Goal: Complete application form

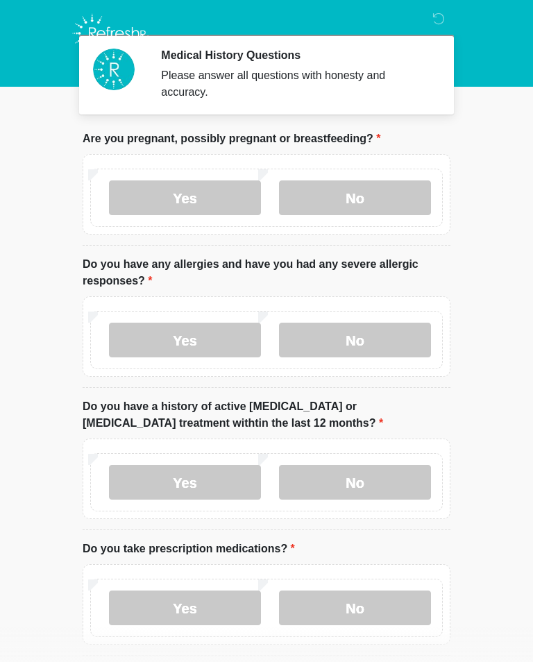
click at [369, 338] on label "No" at bounding box center [355, 340] width 152 height 35
click at [399, 482] on label "No" at bounding box center [355, 482] width 152 height 35
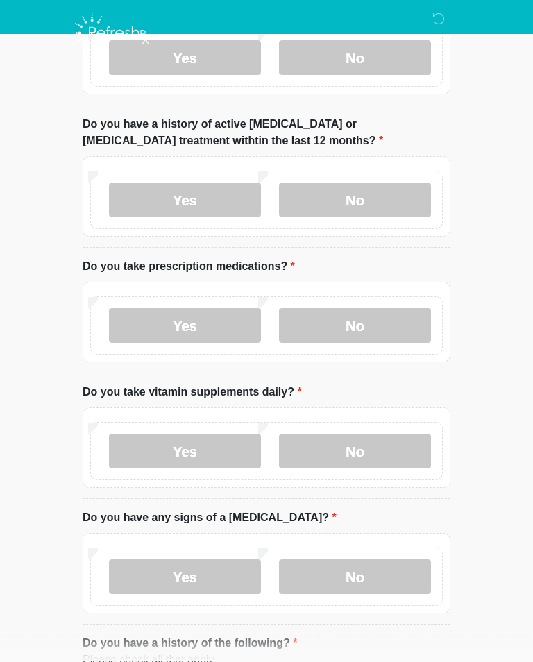
scroll to position [282, 0]
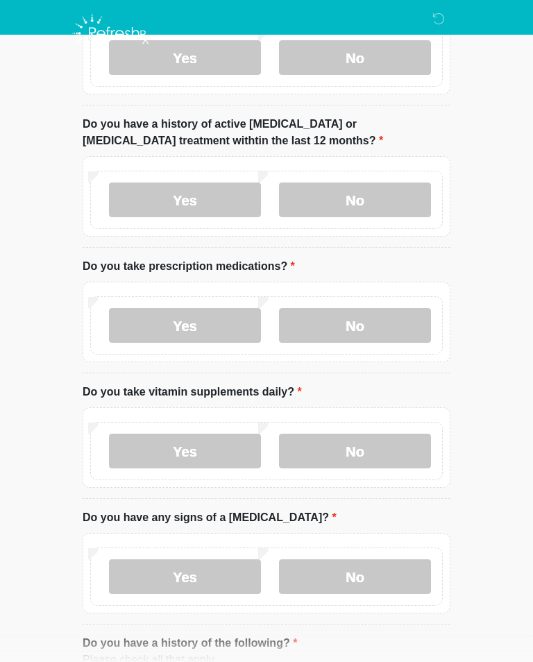
click at [380, 322] on label "No" at bounding box center [355, 325] width 152 height 35
click at [385, 451] on label "No" at bounding box center [355, 451] width 152 height 35
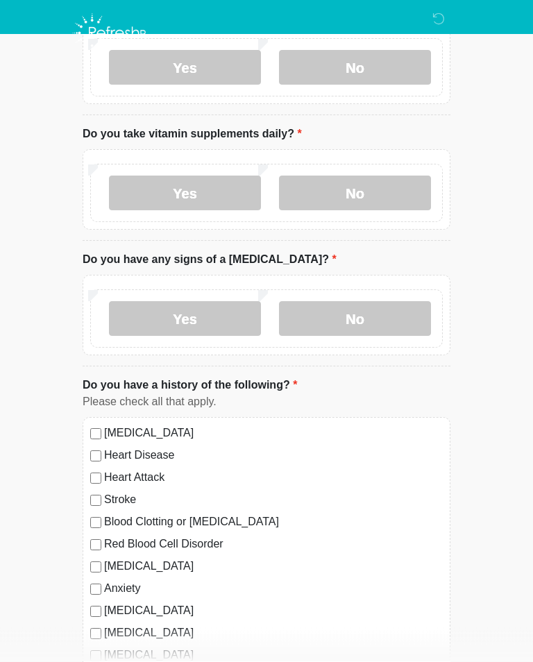
click at [381, 319] on label "No" at bounding box center [355, 319] width 152 height 35
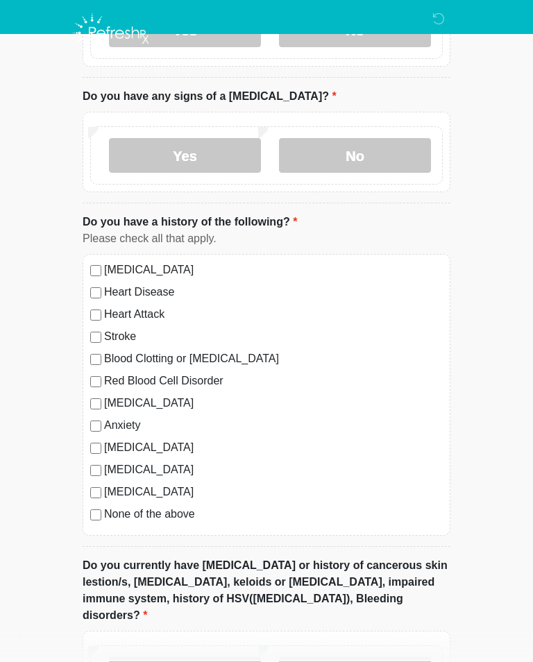
scroll to position [712, 0]
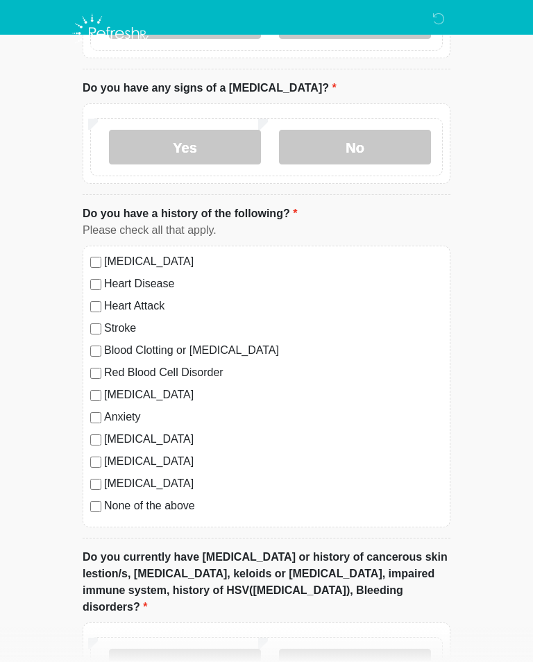
click at [375, 649] on label "No" at bounding box center [355, 666] width 152 height 35
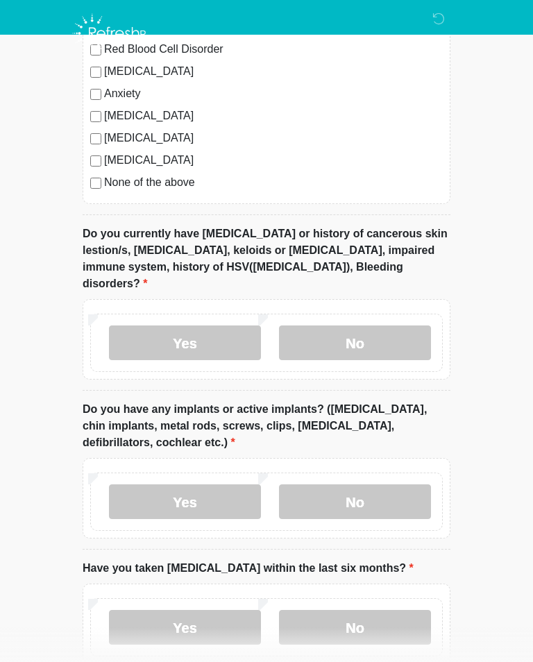
scroll to position [1032, 0]
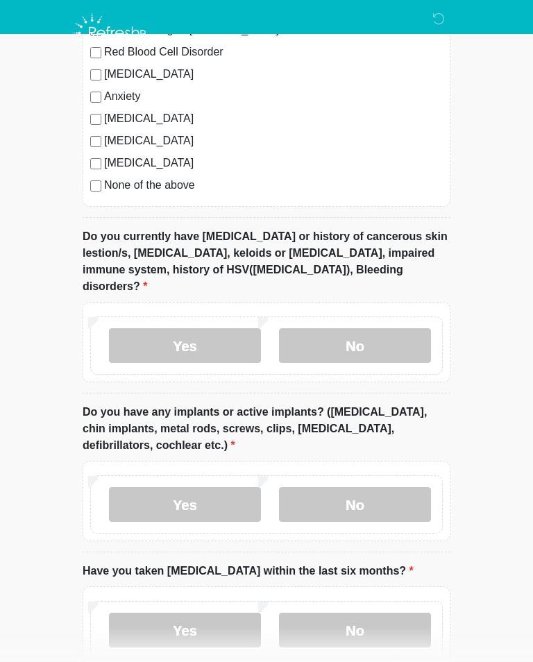
click at [384, 491] on label "No" at bounding box center [355, 505] width 152 height 35
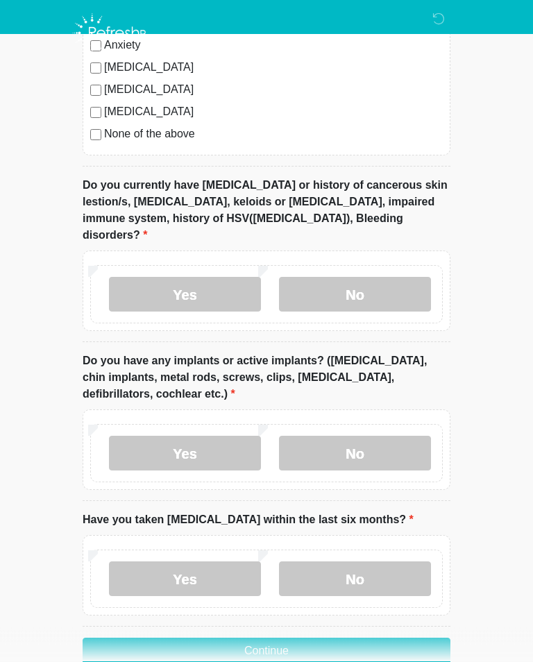
scroll to position [1119, 0]
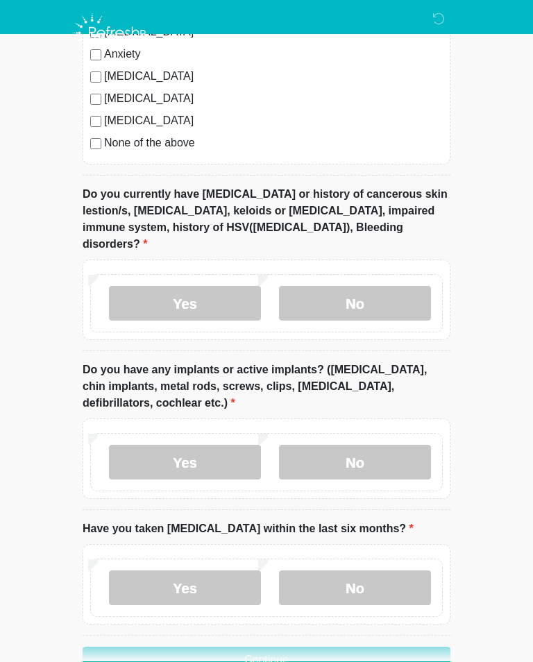
click at [212, 446] on label "Yes" at bounding box center [185, 463] width 152 height 35
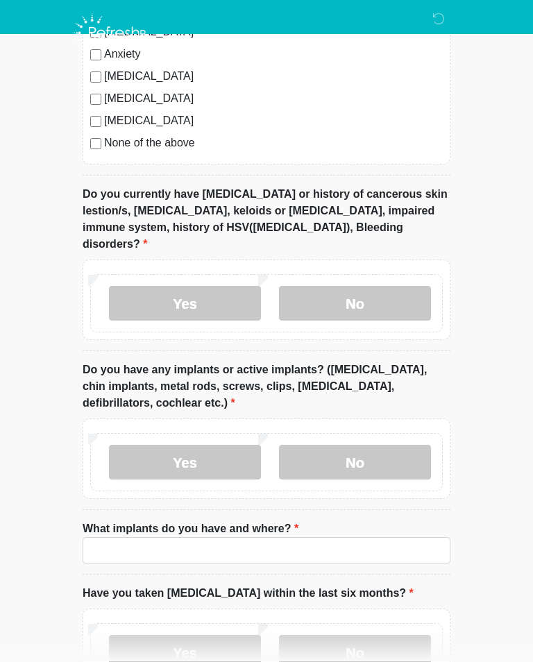
scroll to position [1075, 0]
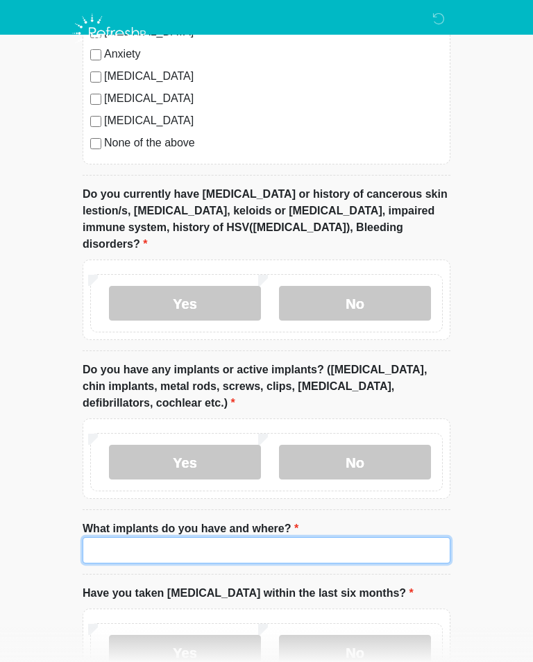
click at [189, 537] on input "What implants do you have and where?" at bounding box center [267, 550] width 368 height 26
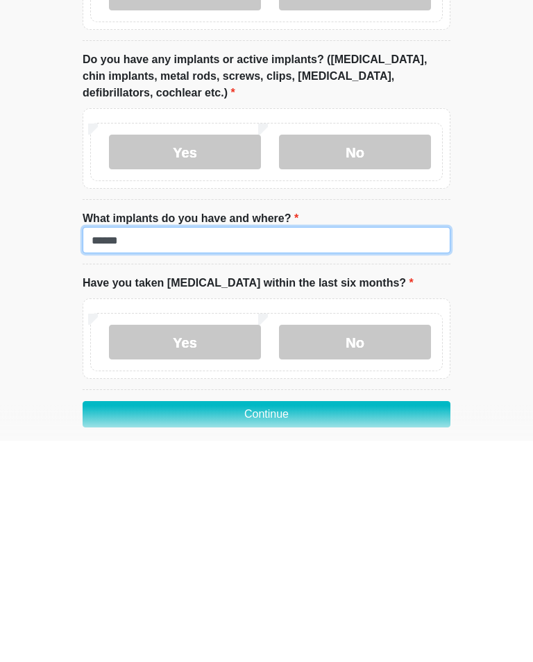
type input "******"
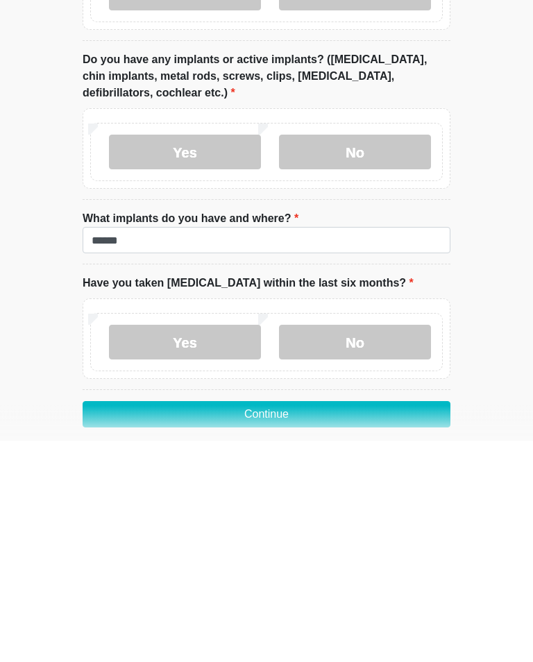
click at [389, 547] on label "No" at bounding box center [355, 564] width 152 height 35
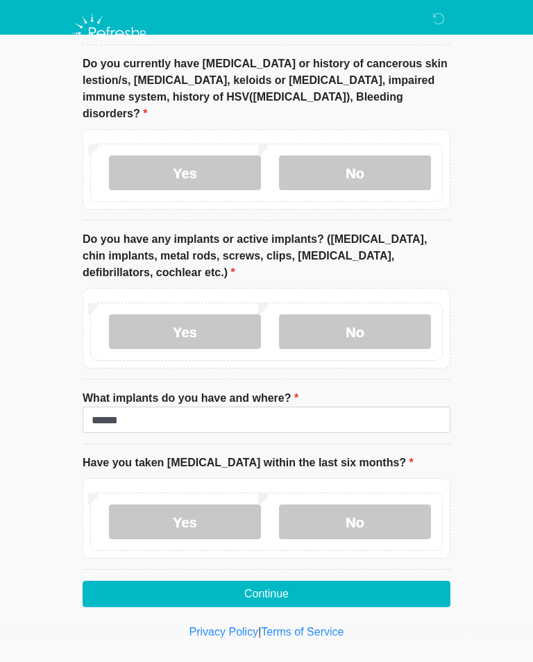
click at [266, 581] on button "Continue" at bounding box center [267, 594] width 368 height 26
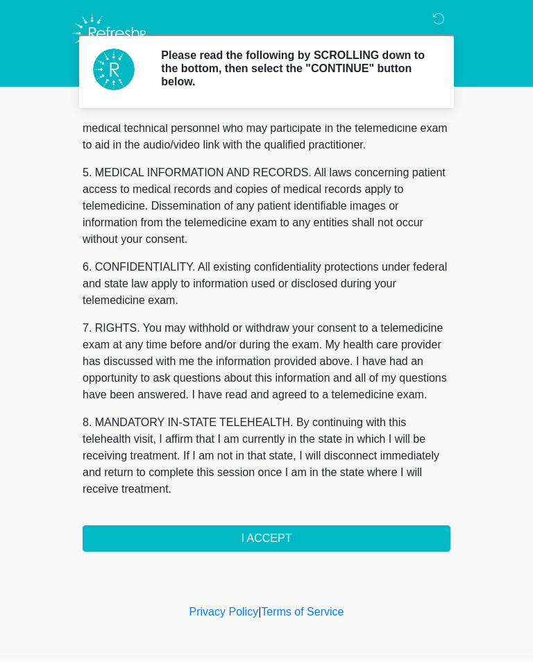
scroll to position [421, 0]
click at [273, 537] on button "I ACCEPT" at bounding box center [267, 538] width 368 height 26
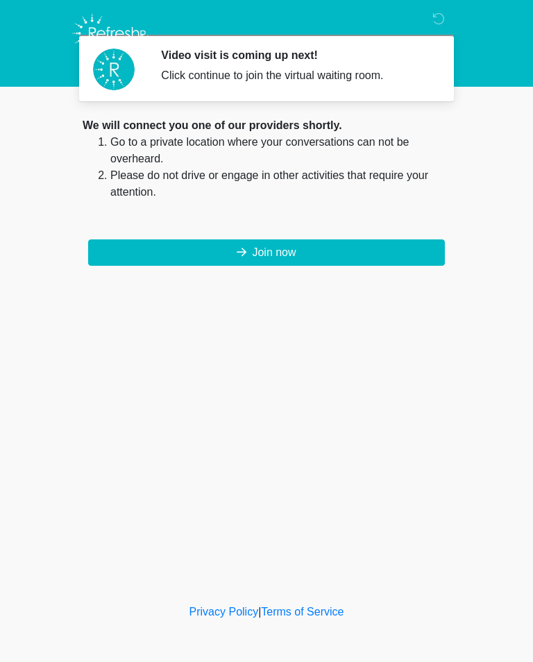
click at [369, 248] on button "Join now" at bounding box center [266, 252] width 357 height 26
